Goal: Task Accomplishment & Management: Use online tool/utility

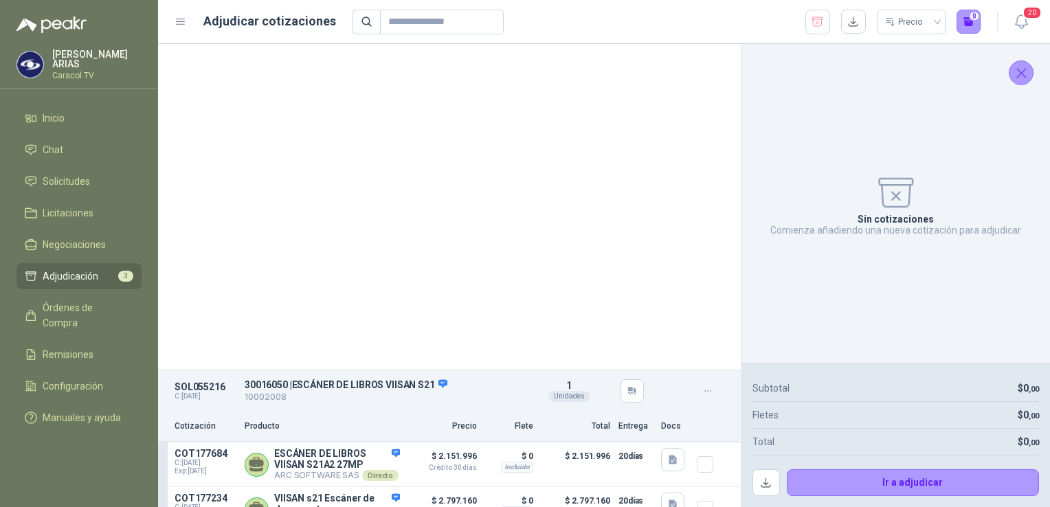
scroll to position [393, 0]
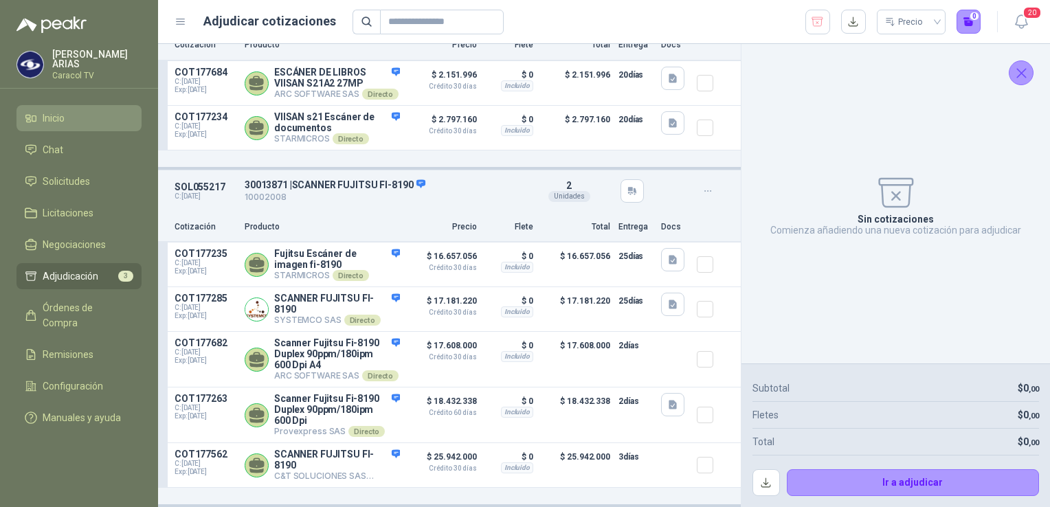
click at [53, 120] on span "Inicio" at bounding box center [54, 118] width 22 height 15
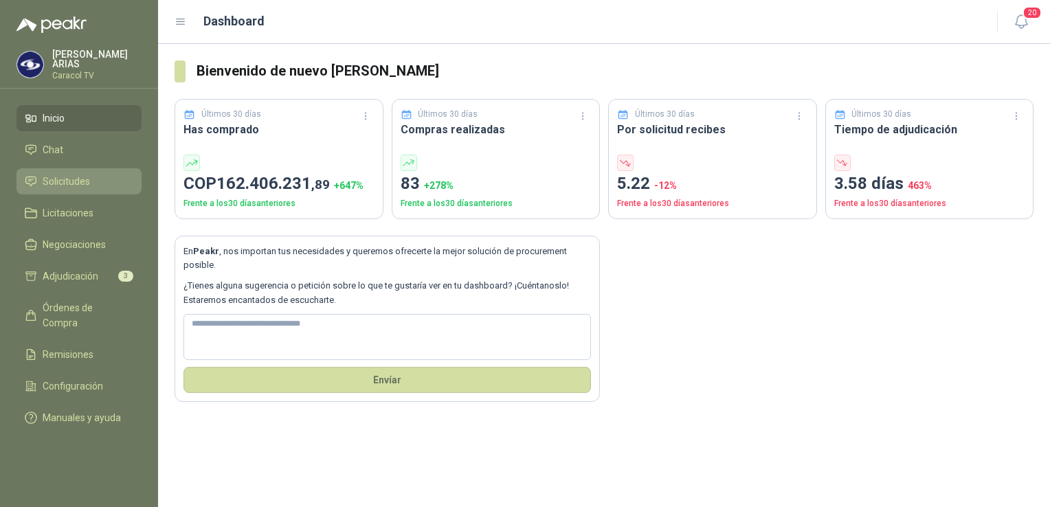
click at [64, 179] on span "Solicitudes" at bounding box center [66, 181] width 47 height 15
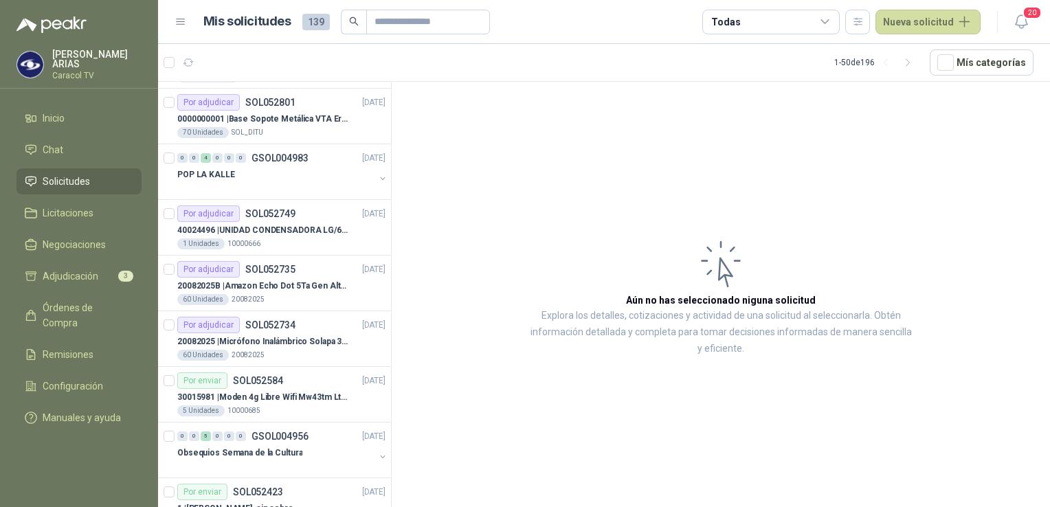
scroll to position [1787, 0]
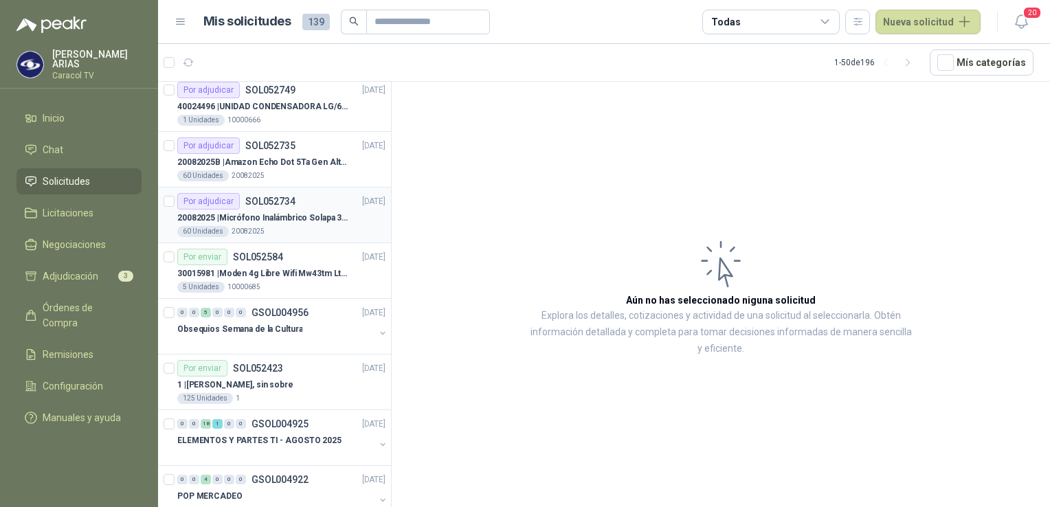
click at [294, 228] on div "60 Unidades 20082025" at bounding box center [281, 231] width 208 height 11
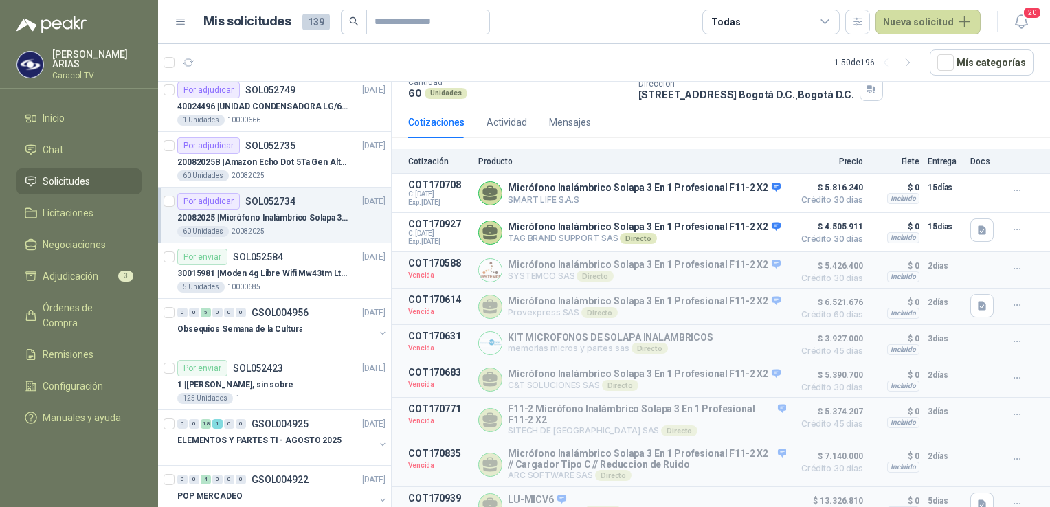
scroll to position [129, 0]
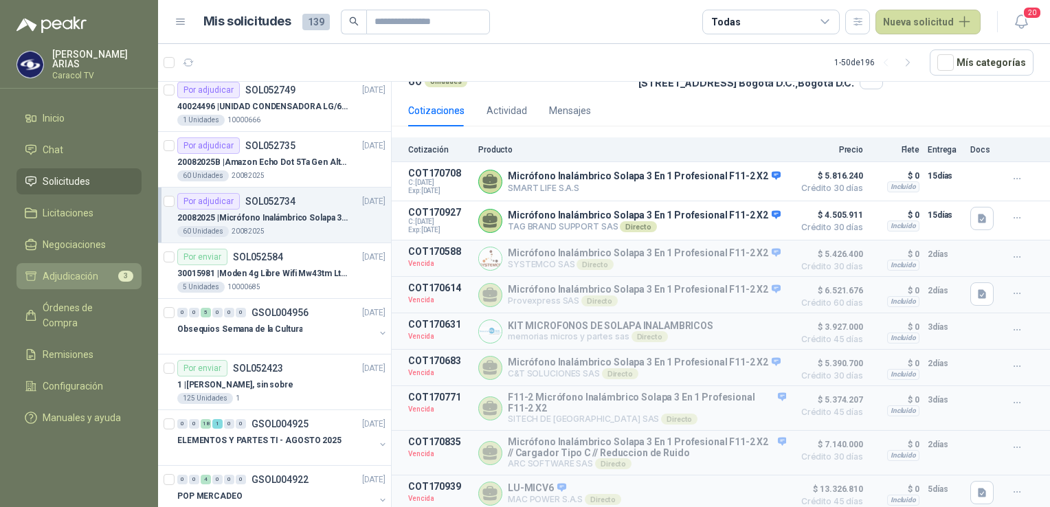
click at [78, 272] on span "Adjudicación" at bounding box center [71, 276] width 56 height 15
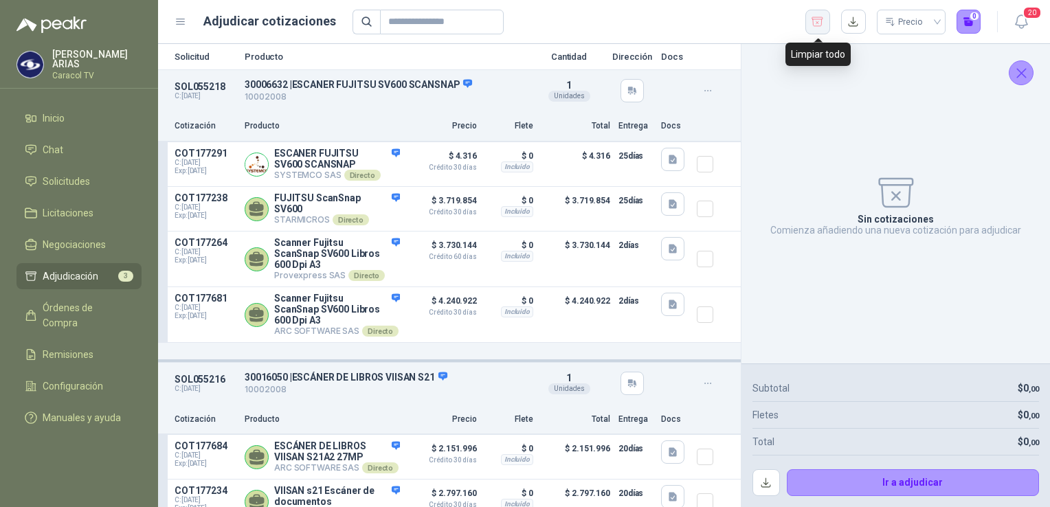
click at [820, 23] on icon "button" at bounding box center [817, 22] width 13 height 14
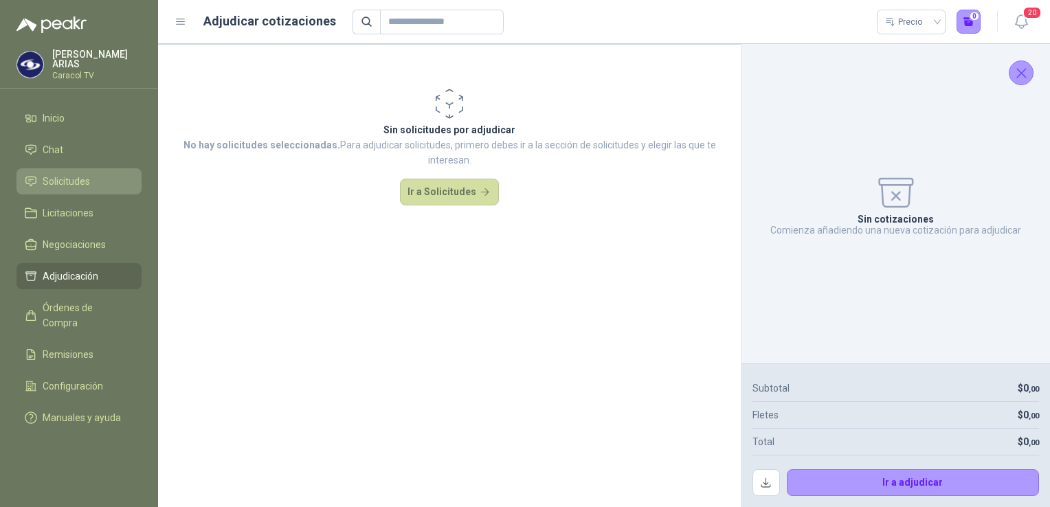
click at [60, 170] on link "Solicitudes" at bounding box center [78, 181] width 125 height 26
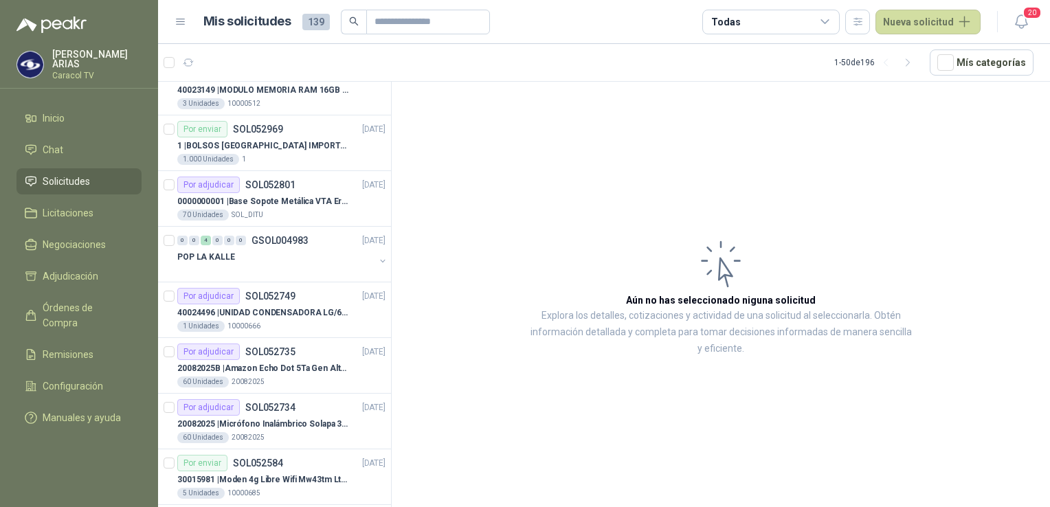
scroll to position [1650, 0]
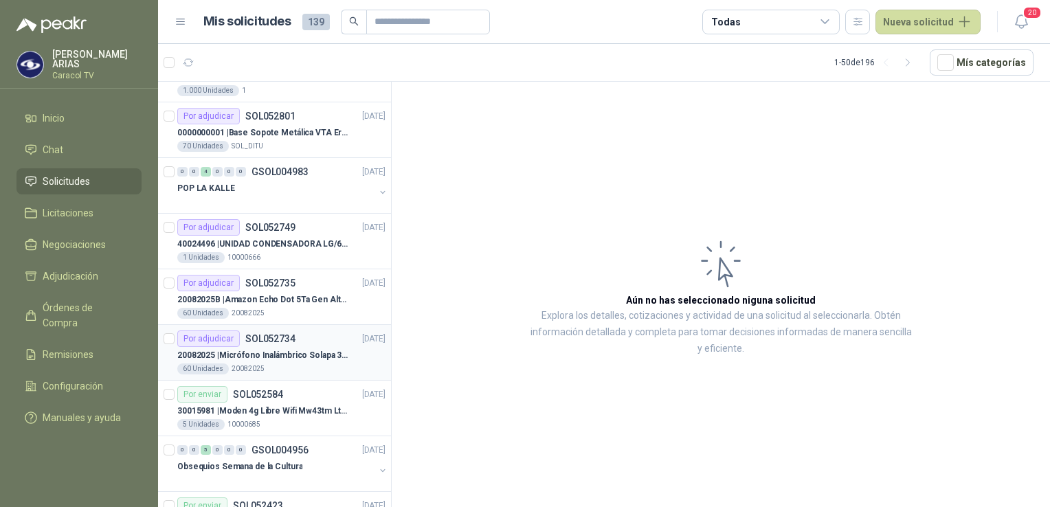
click at [283, 357] on div "20082025 | Micrófono Inalámbrico Solapa 3 En 1 Profesional F11-2 X2" at bounding box center [281, 355] width 208 height 16
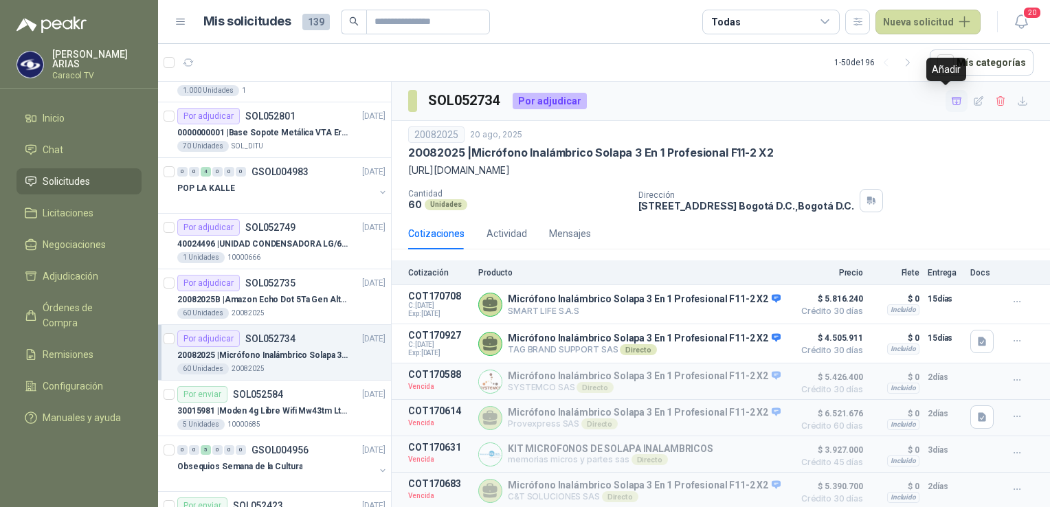
click at [951, 102] on icon "button" at bounding box center [957, 102] width 12 height 12
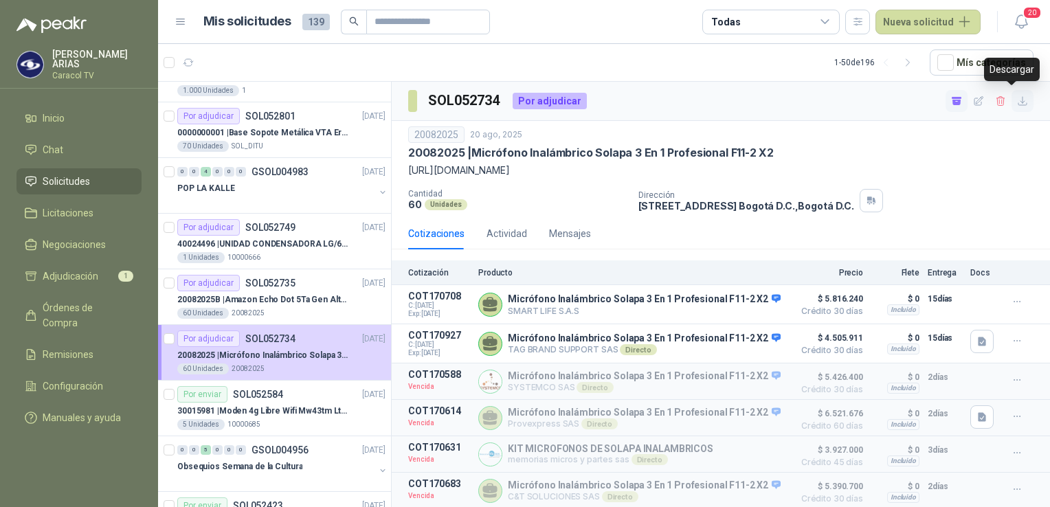
click at [1017, 99] on icon "button" at bounding box center [1023, 102] width 12 height 12
click at [66, 273] on span "Adjudicación" at bounding box center [71, 276] width 56 height 15
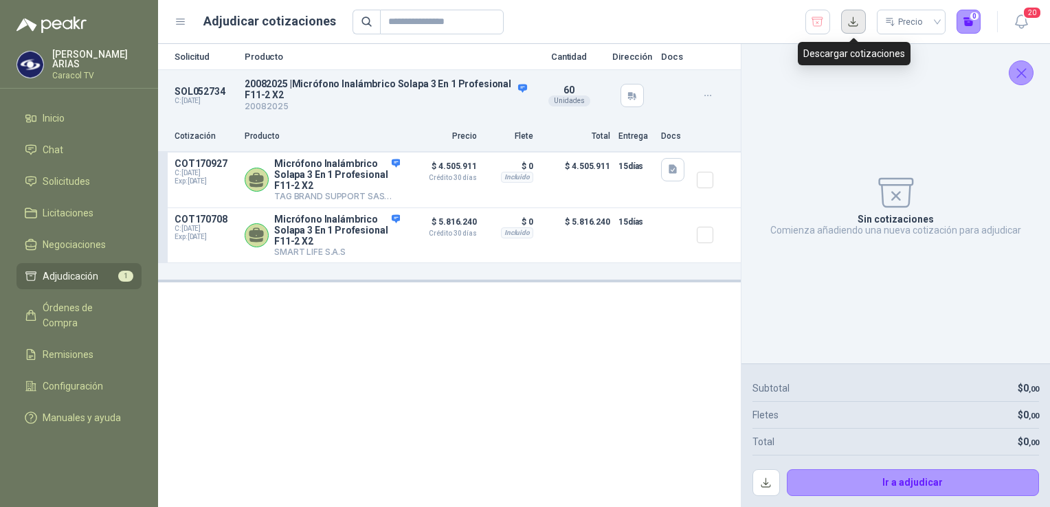
click at [852, 23] on button "button" at bounding box center [853, 22] width 25 height 25
